Goal: Find specific page/section: Find specific page/section

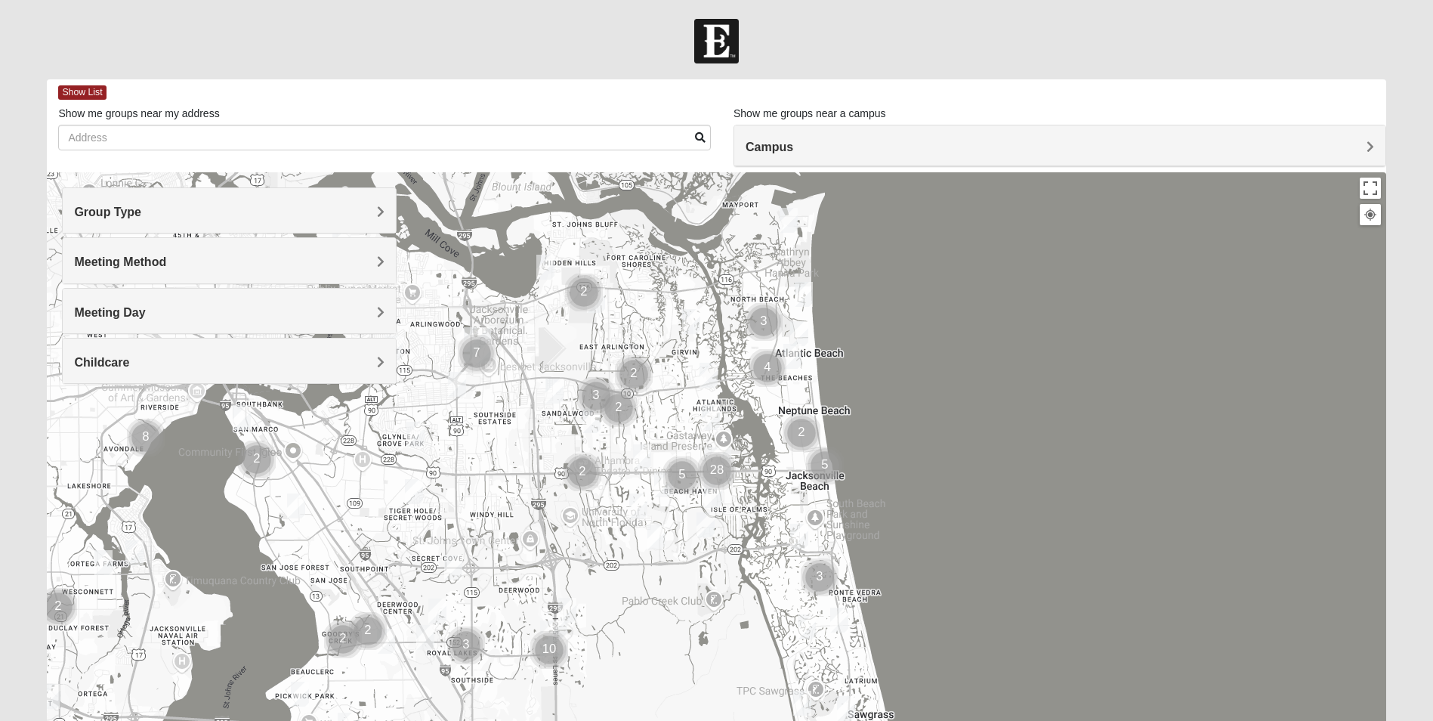
click at [194, 211] on h4 "Group Type" at bounding box center [229, 212] width 310 height 14
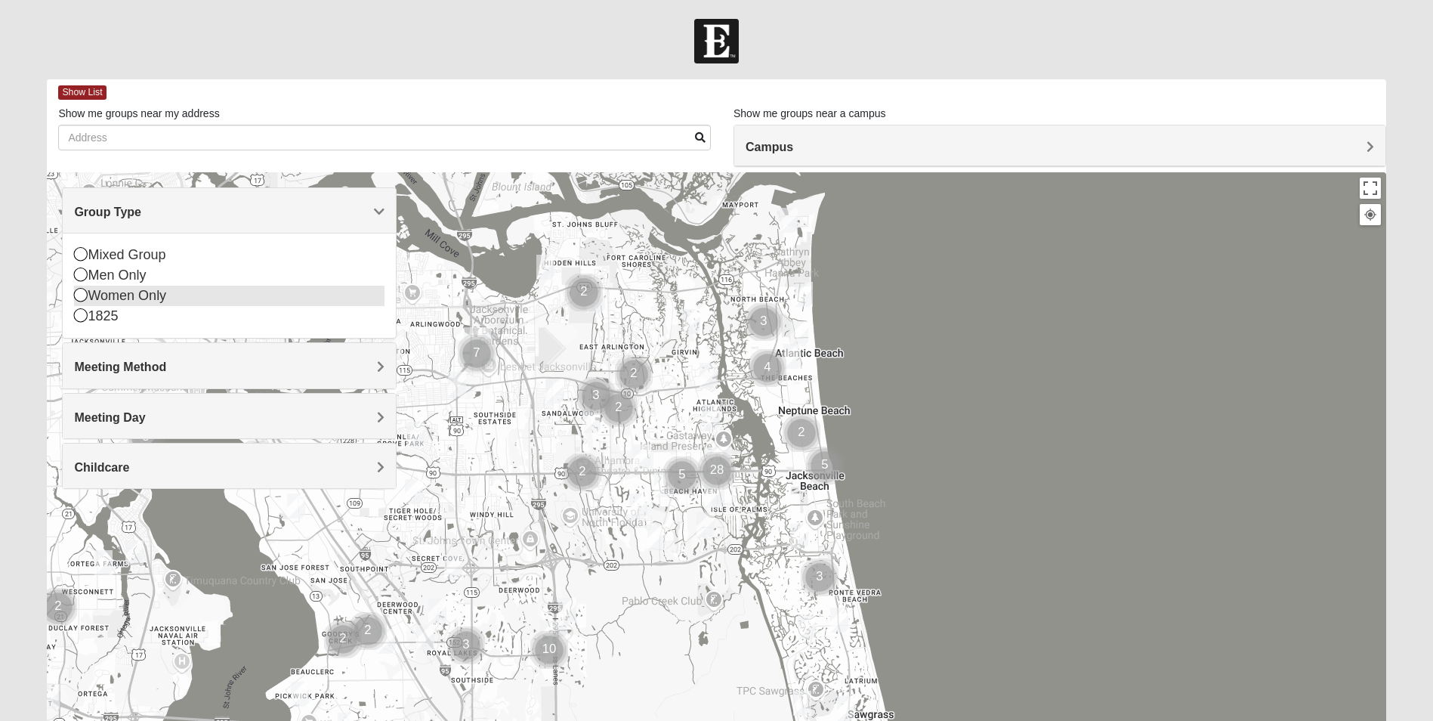
click at [82, 293] on icon at bounding box center [81, 295] width 14 height 14
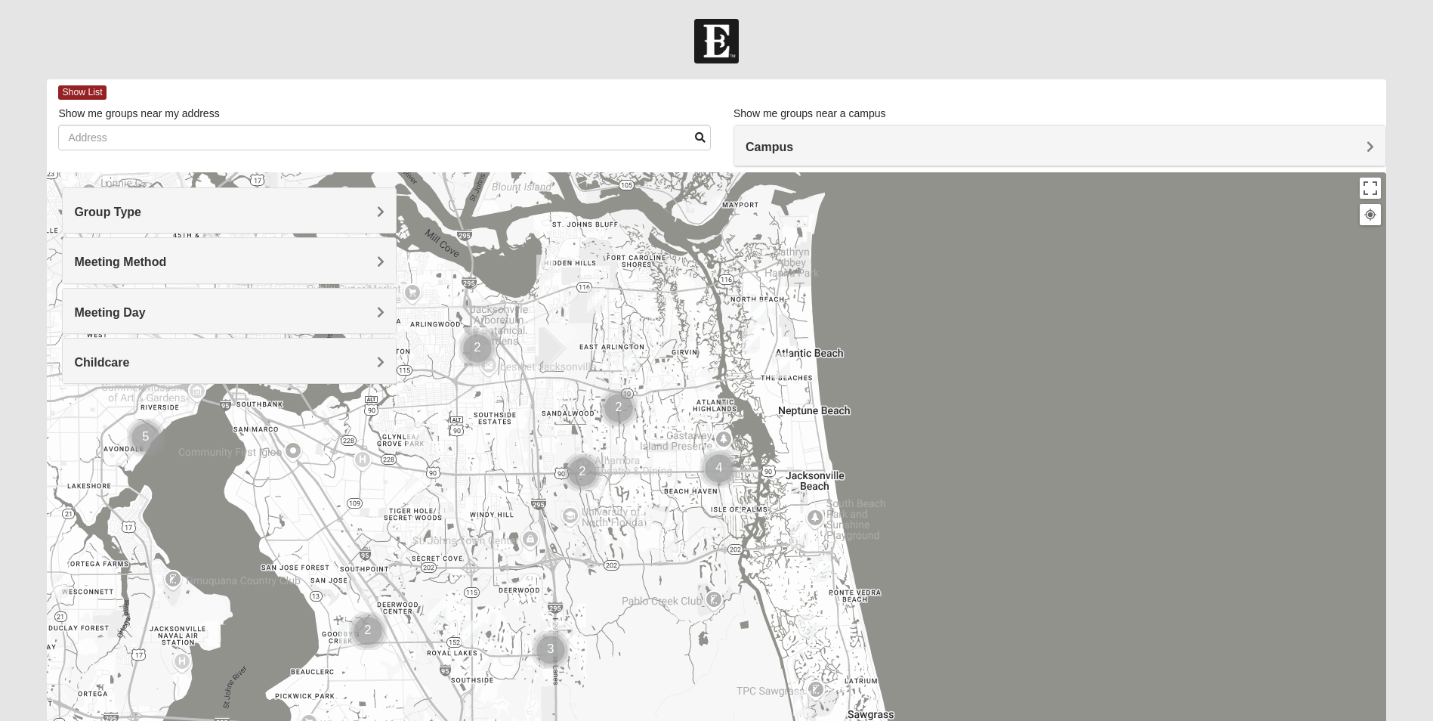
click at [132, 266] on span "Meeting Method" at bounding box center [120, 261] width 92 height 13
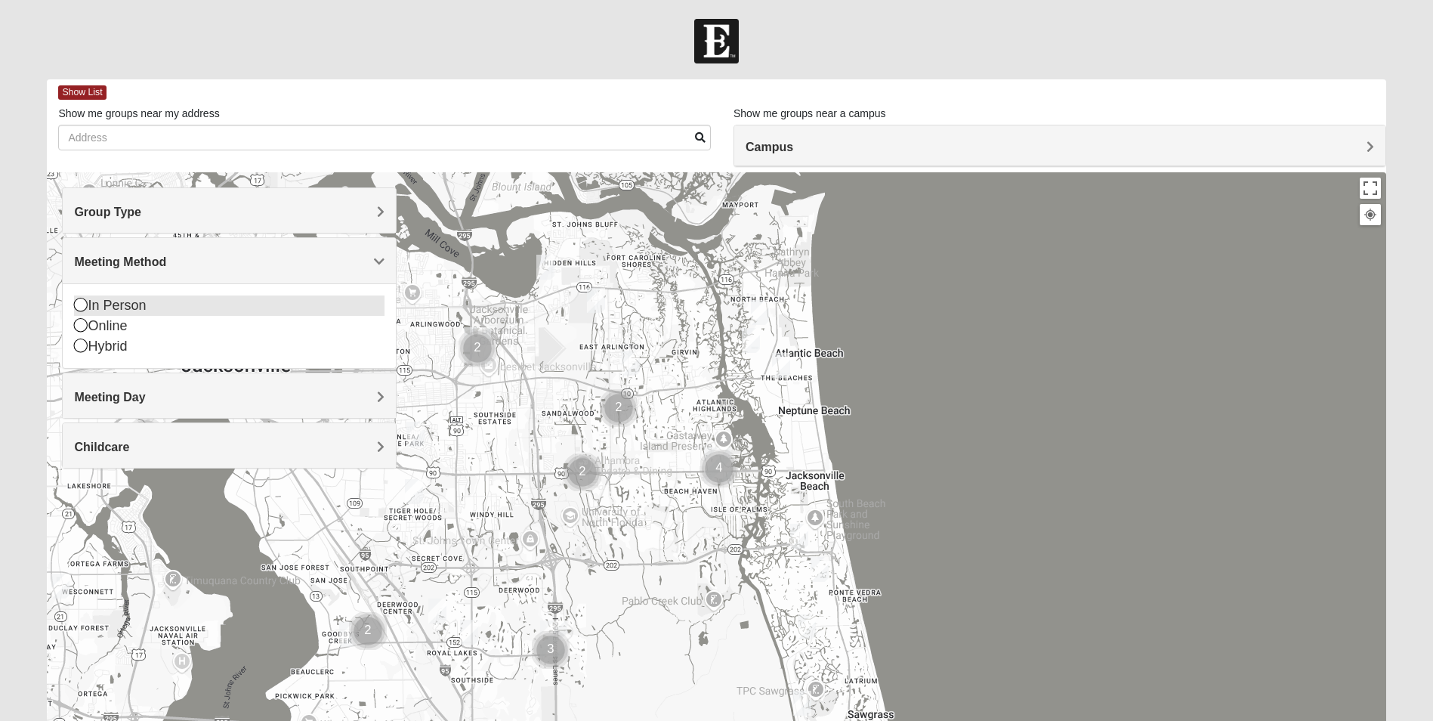
click at [84, 307] on icon at bounding box center [81, 305] width 14 height 14
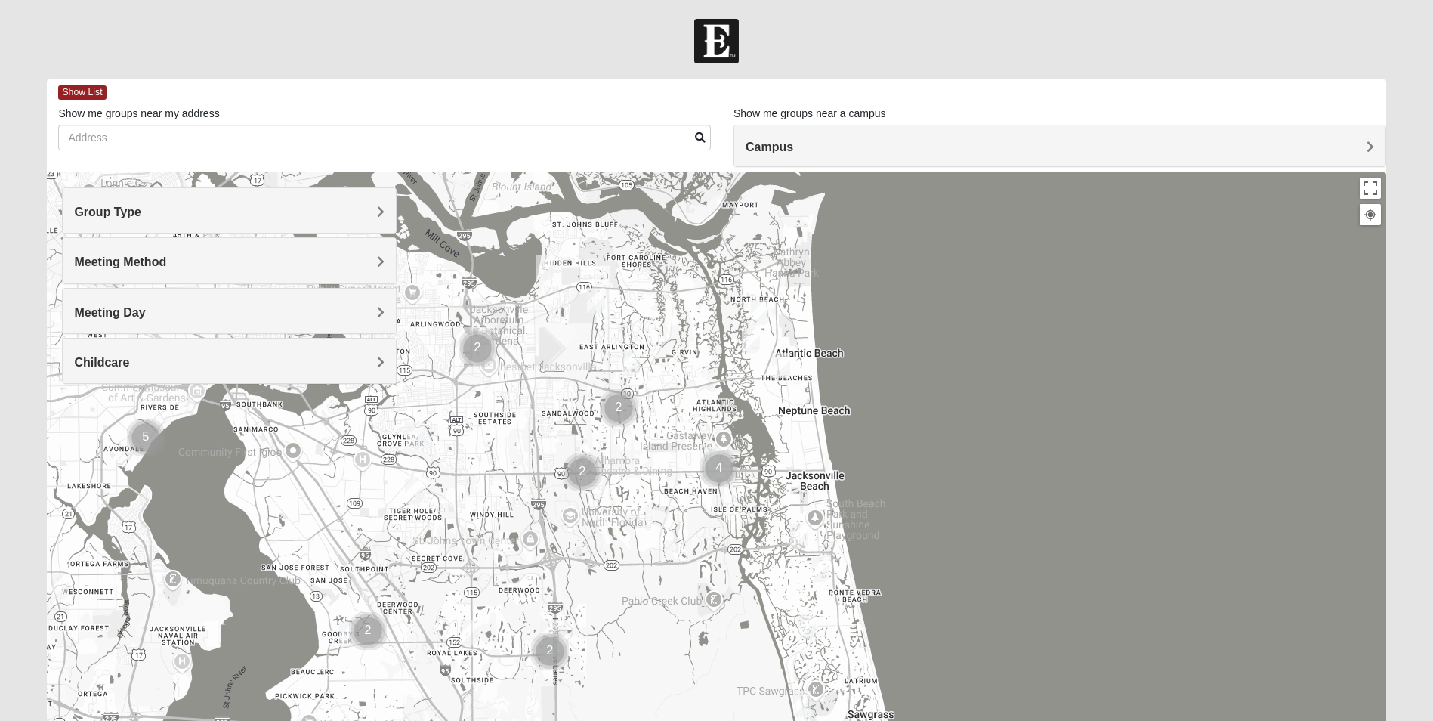
click at [96, 321] on div "Meeting Day" at bounding box center [229, 311] width 333 height 45
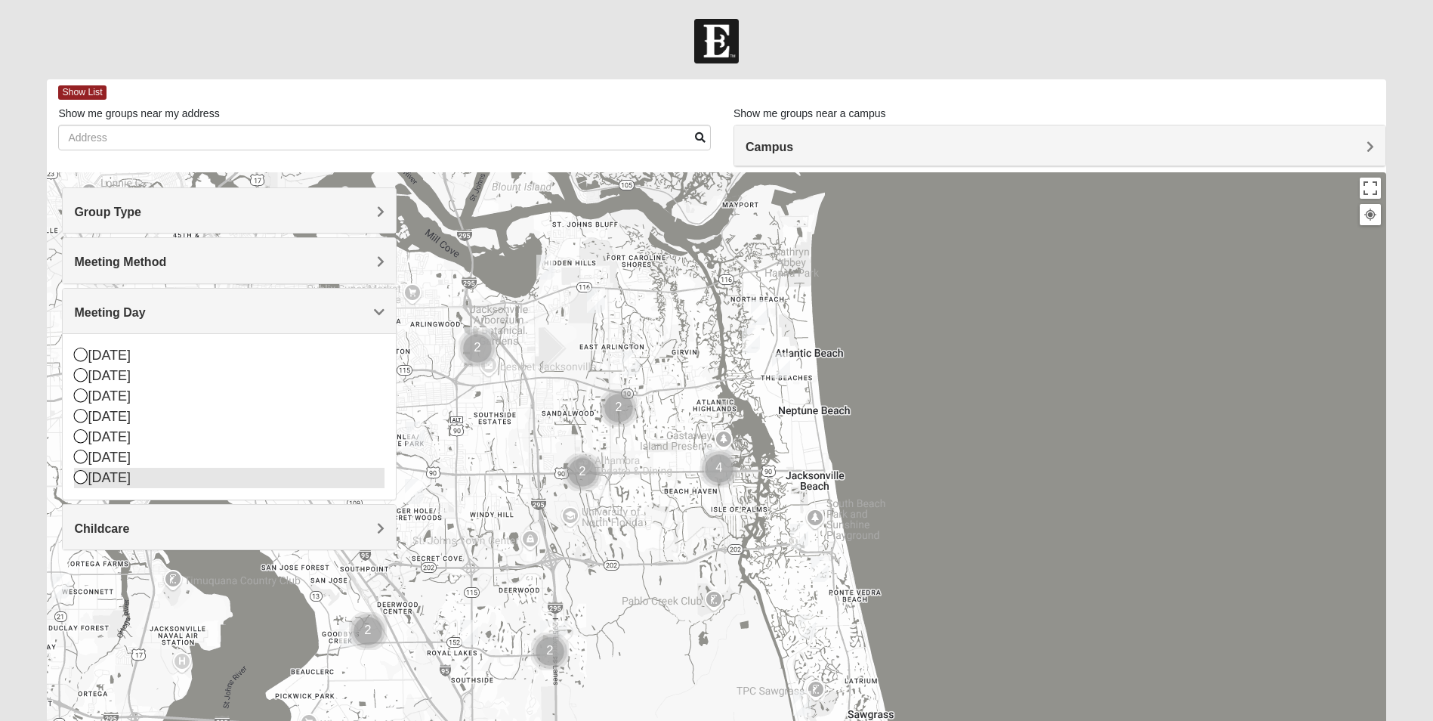
click at [80, 479] on icon at bounding box center [81, 477] width 14 height 14
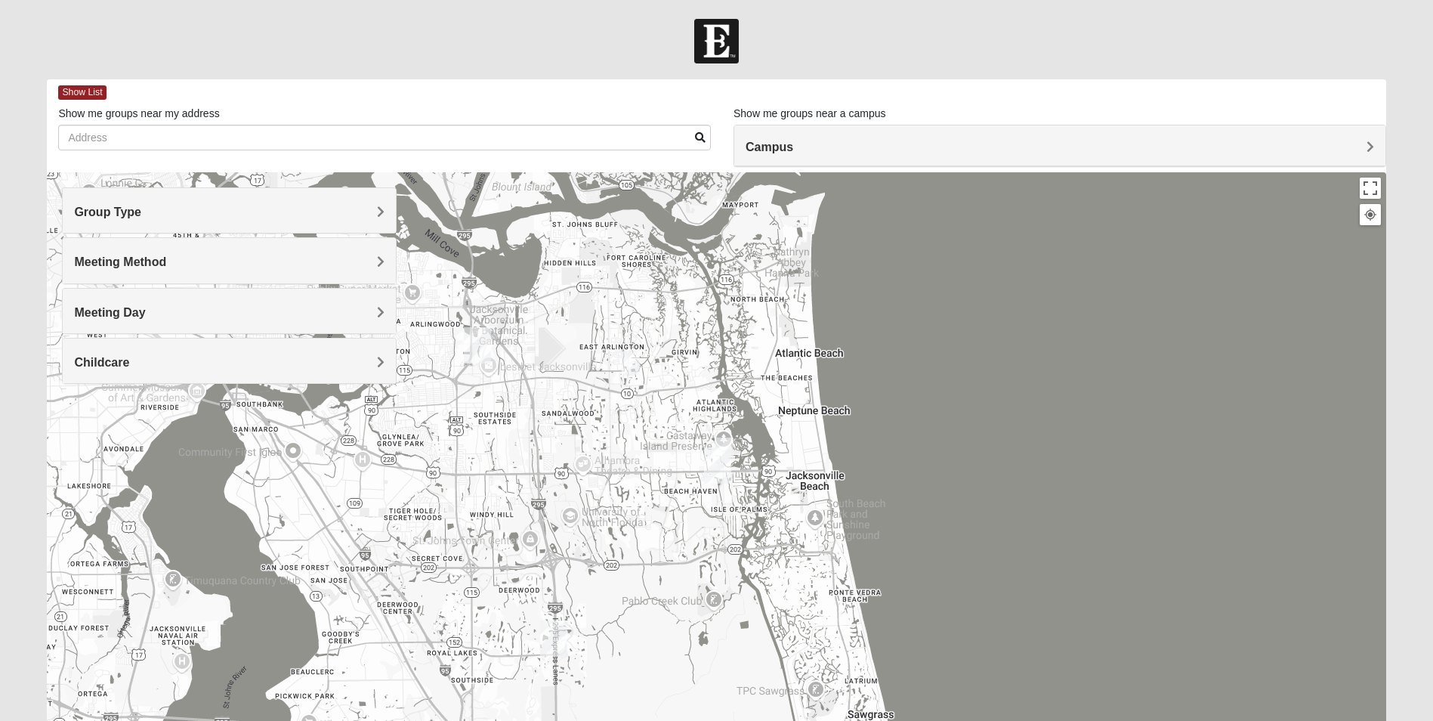
click at [117, 369] on div "Childcare" at bounding box center [229, 360] width 333 height 45
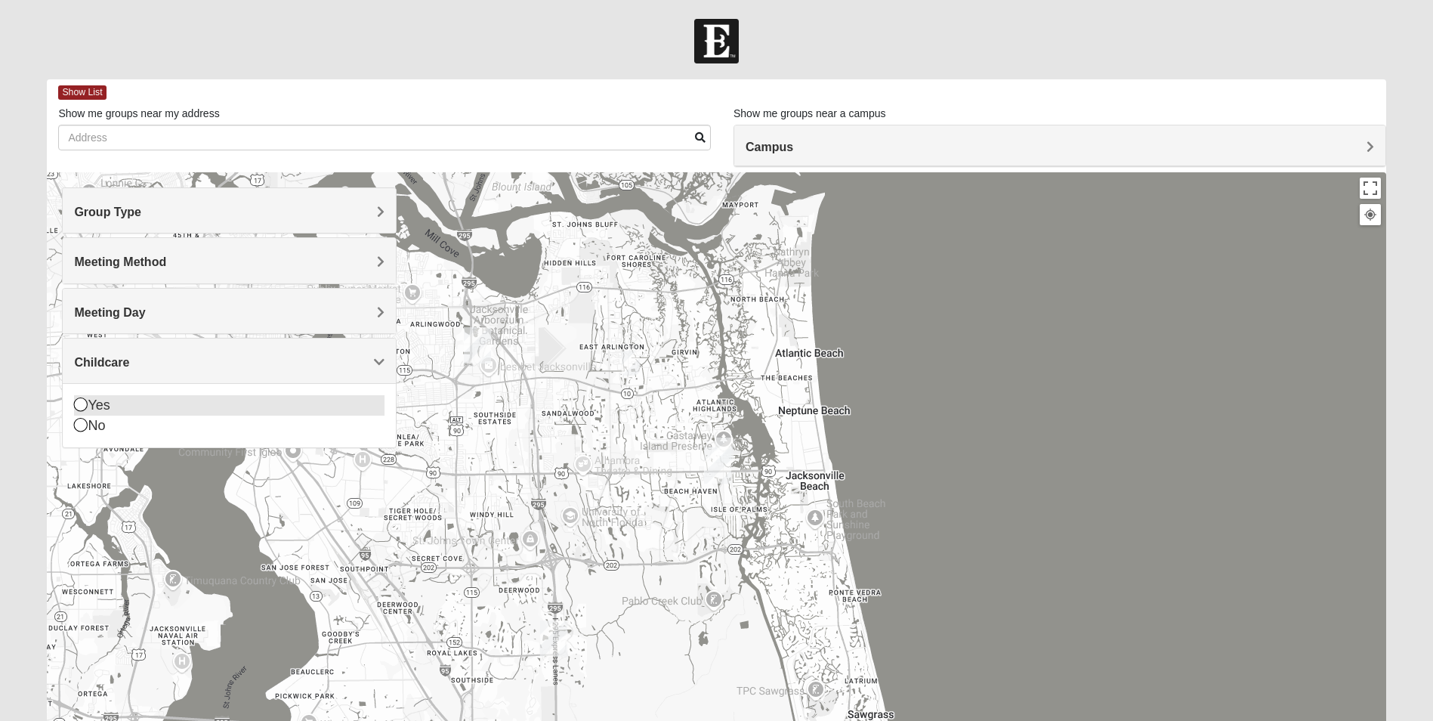
click at [80, 403] on icon at bounding box center [81, 404] width 14 height 14
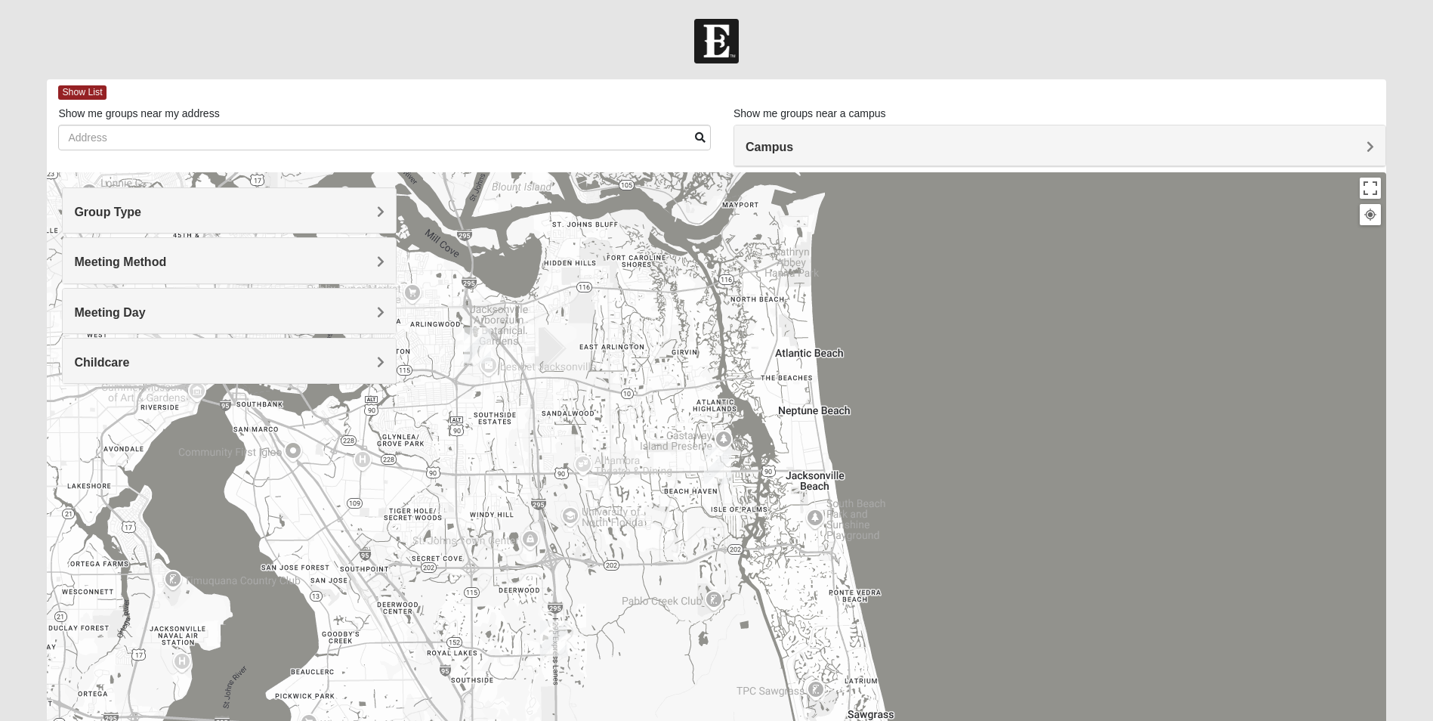
click at [850, 144] on h4 "Campus" at bounding box center [1060, 147] width 628 height 14
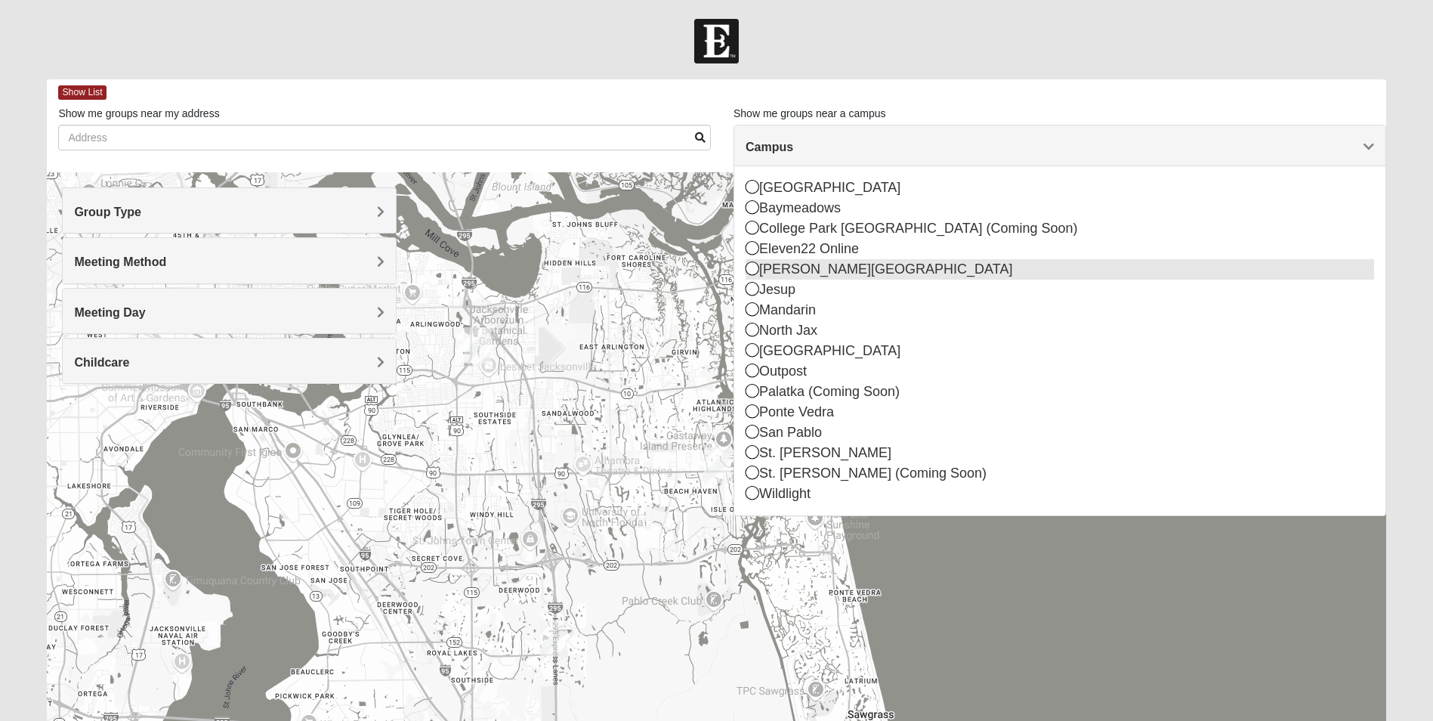
click at [752, 270] on icon at bounding box center [753, 268] width 14 height 14
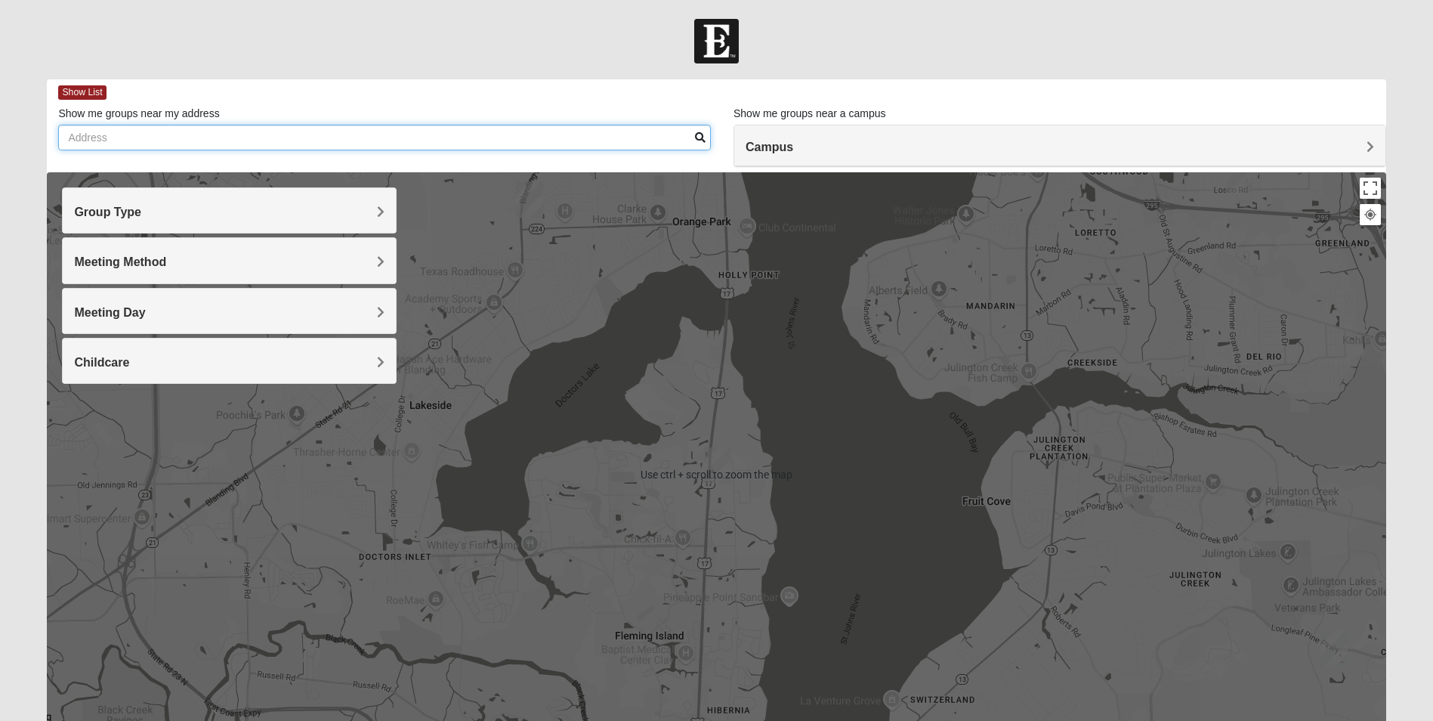
click at [299, 129] on input "Show me groups near my address" at bounding box center [384, 138] width 653 height 26
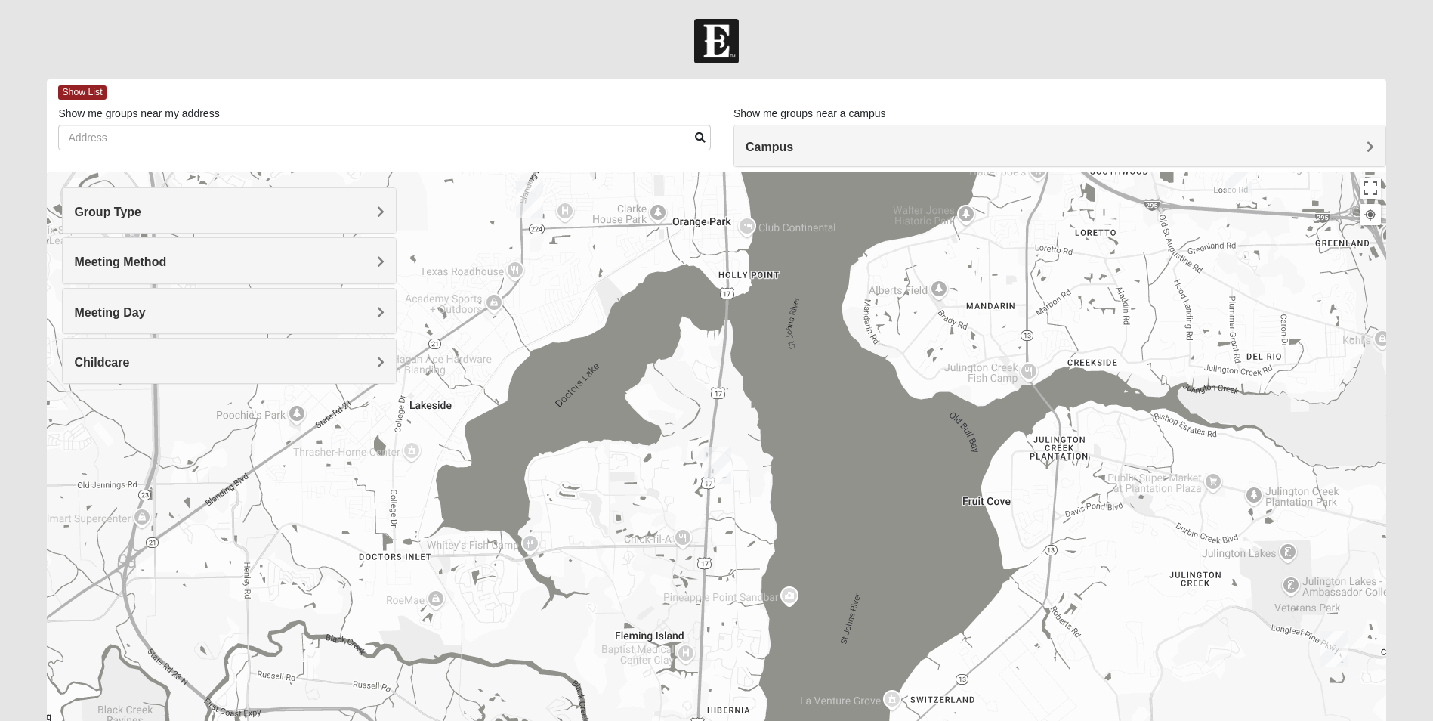
click at [699, 138] on span at bounding box center [700, 137] width 11 height 11
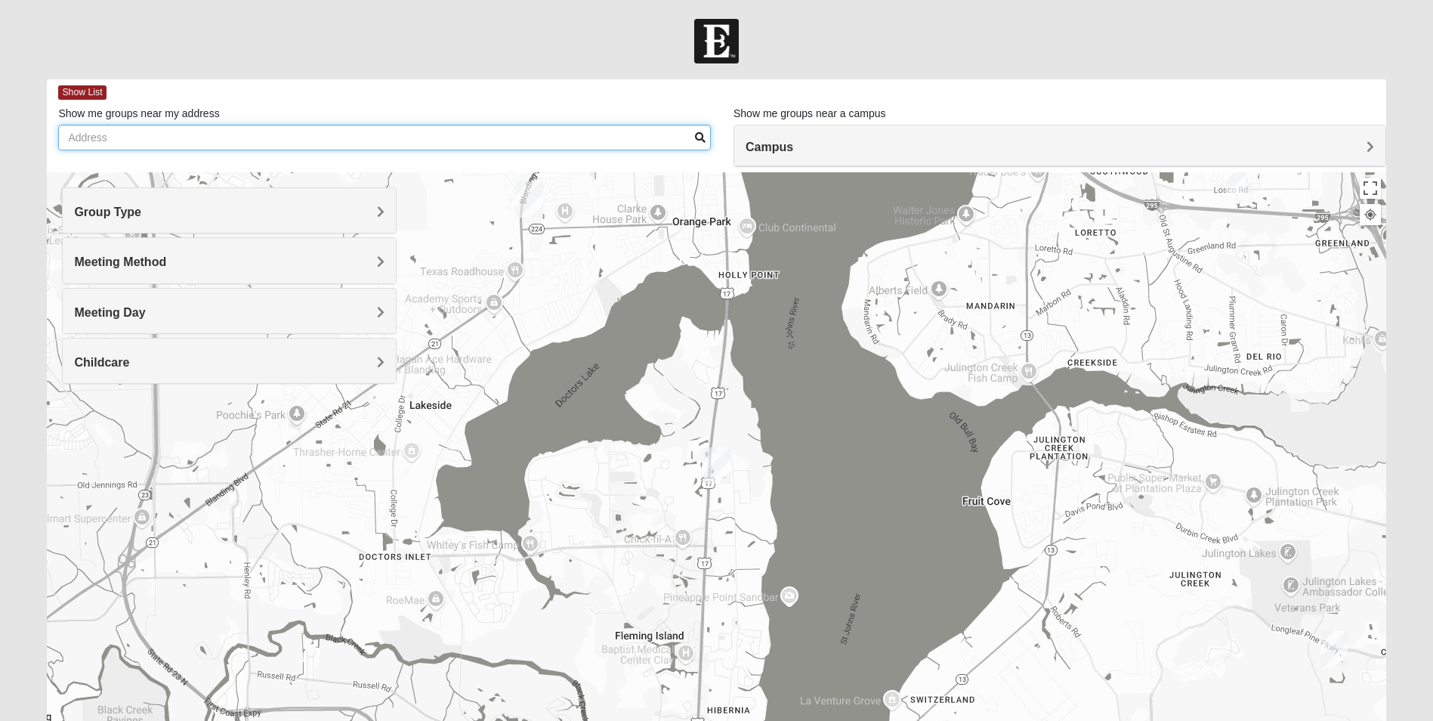
click at [424, 146] on input "Show me groups near my address" at bounding box center [384, 138] width 653 height 26
